Goal: Information Seeking & Learning: Learn about a topic

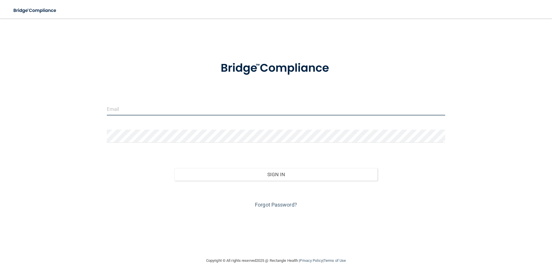
click at [113, 110] on input "email" at bounding box center [276, 108] width 339 height 13
type input "[EMAIL_ADDRESS][DOMAIN_NAME]"
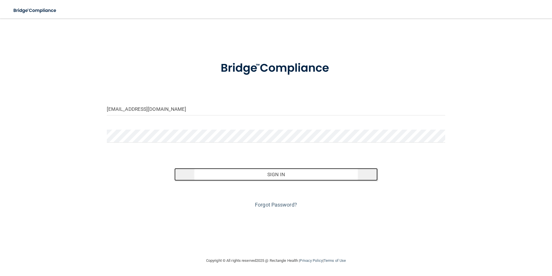
click at [248, 174] on button "Sign In" at bounding box center [276, 174] width 203 height 13
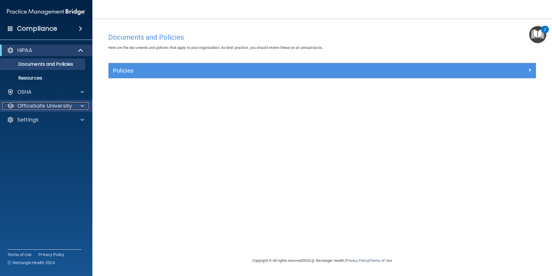
click at [67, 103] on p "OfficeSafe University" at bounding box center [44, 105] width 55 height 7
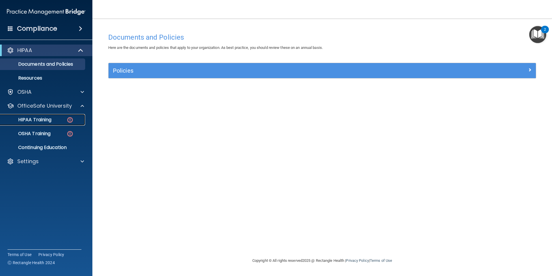
click at [63, 117] on div "HIPAA Training" at bounding box center [43, 120] width 79 height 6
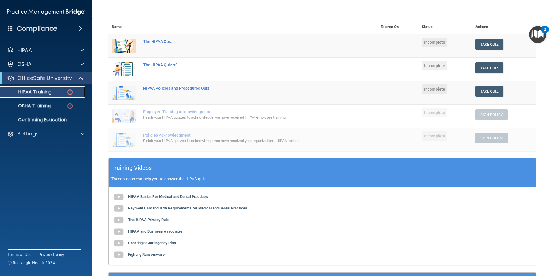
scroll to position [71, 0]
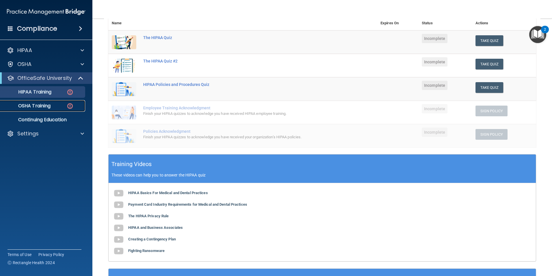
click at [48, 106] on p "OSHA Training" at bounding box center [27, 106] width 47 height 6
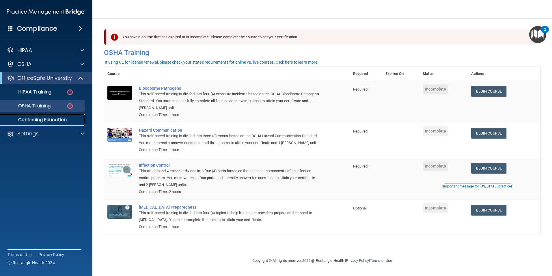
click at [56, 121] on p "Continuing Education" at bounding box center [43, 120] width 79 height 6
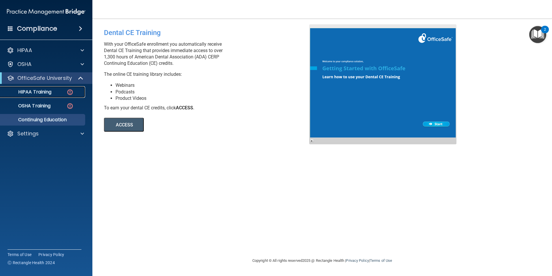
click at [40, 89] on p "HIPAA Training" at bounding box center [28, 92] width 48 height 6
